Goal: Task Accomplishment & Management: Manage account settings

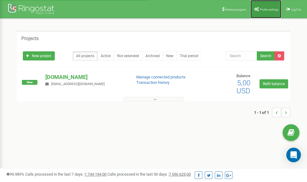
click at [260, 9] on span "Profile settings" at bounding box center [269, 9] width 19 height 3
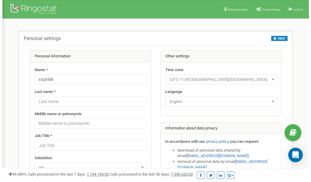
scroll to position [30, 0]
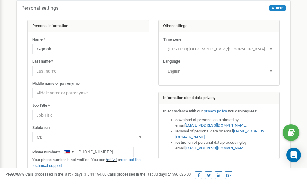
click at [115, 160] on link "verify it" at bounding box center [111, 159] width 12 height 5
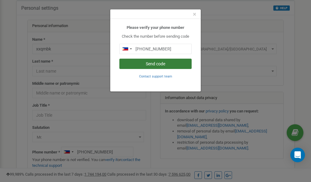
click at [150, 64] on button "Send code" at bounding box center [155, 64] width 72 height 10
